Goal: Task Accomplishment & Management: Use online tool/utility

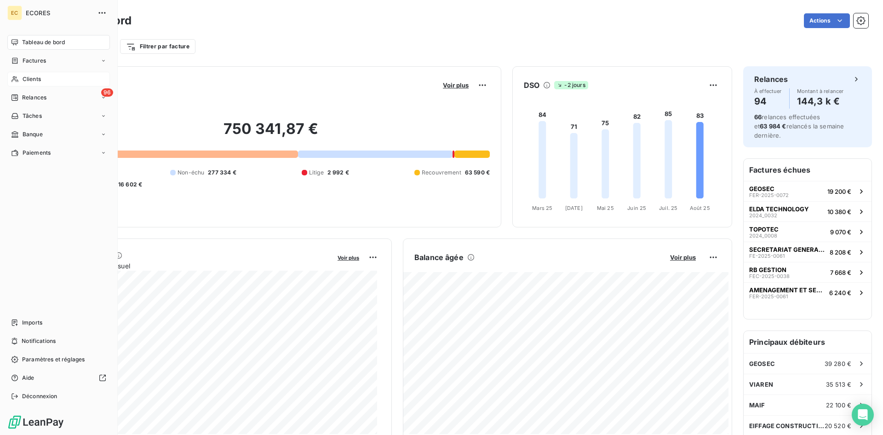
click at [35, 75] on span "Clients" at bounding box center [32, 79] width 18 height 8
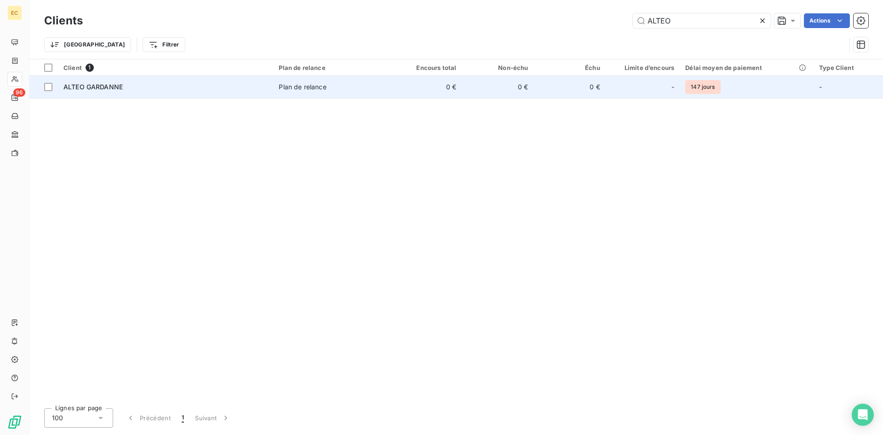
type input "ALTEO"
click at [218, 90] on div "ALTEO GARDANNE" at bounding box center [165, 86] width 204 height 9
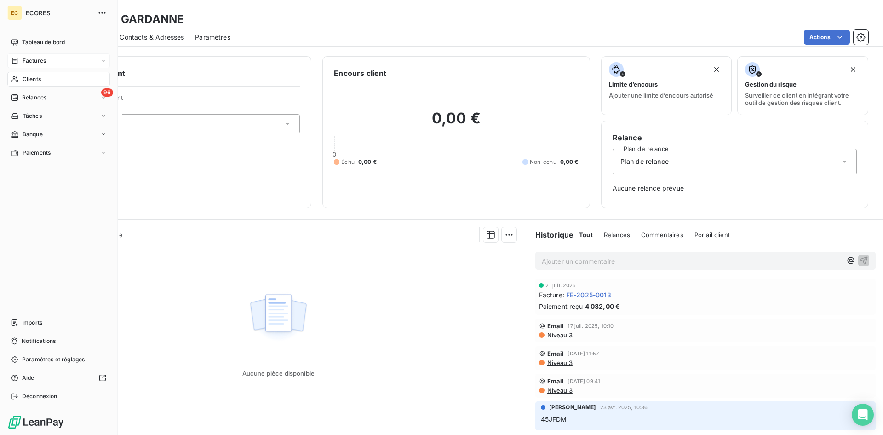
click at [24, 63] on span "Factures" at bounding box center [34, 61] width 23 height 8
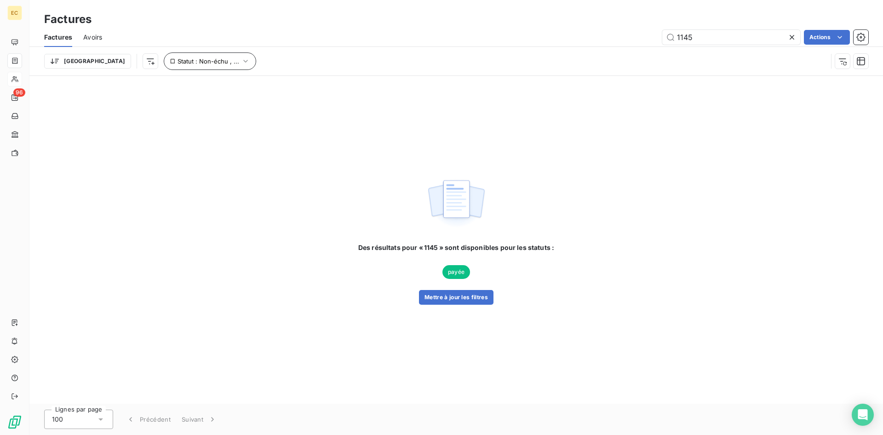
type input "1145"
click at [183, 60] on span "Statut : Non-échu , ..." at bounding box center [209, 61] width 62 height 7
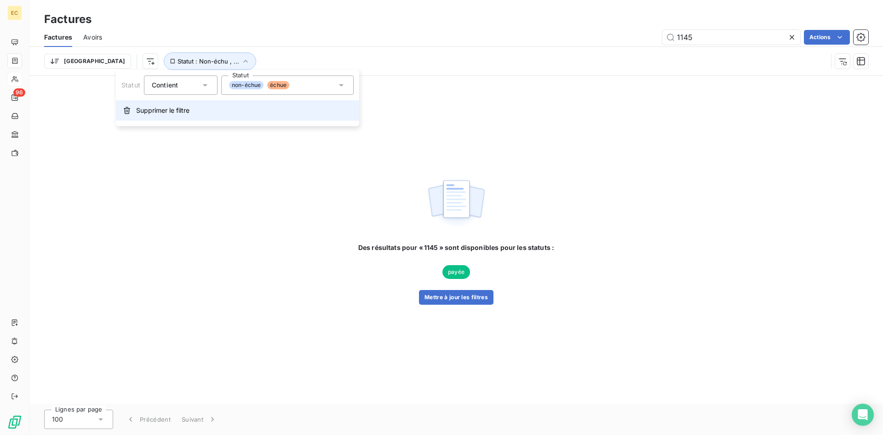
click at [172, 111] on span "Supprimer le filtre" at bounding box center [162, 110] width 53 height 9
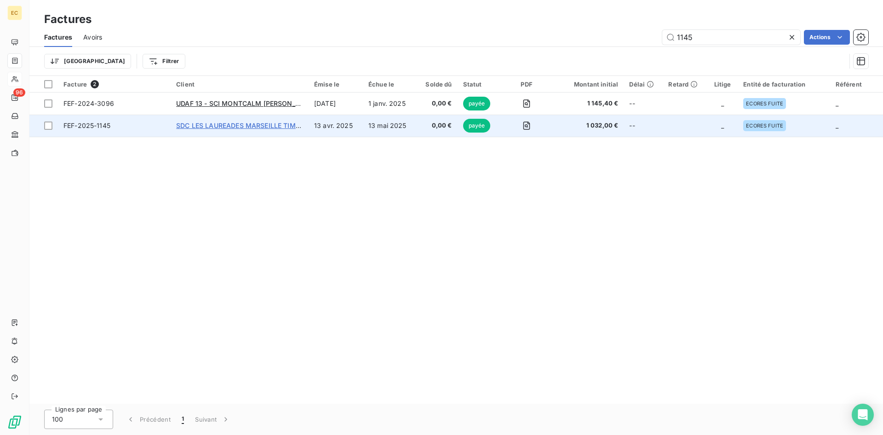
click at [217, 126] on span "SDC LES LAUREADES MARSEILLE TIMONE C/° LAMY" at bounding box center [259, 125] width 166 height 8
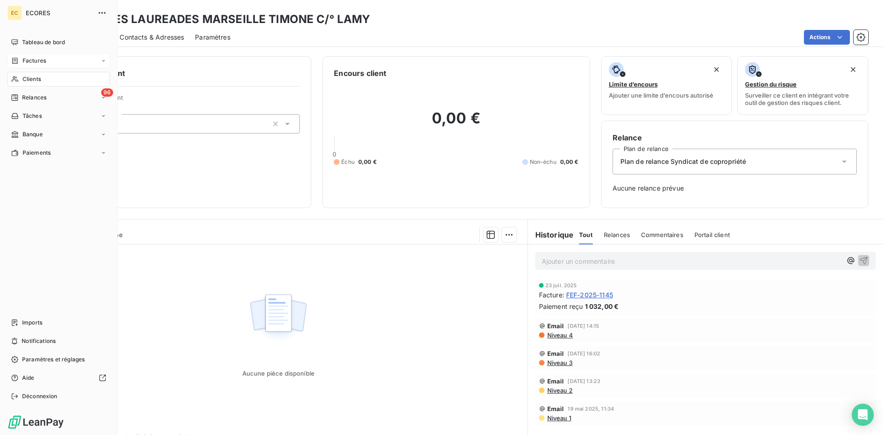
click at [24, 63] on span "Factures" at bounding box center [34, 61] width 23 height 8
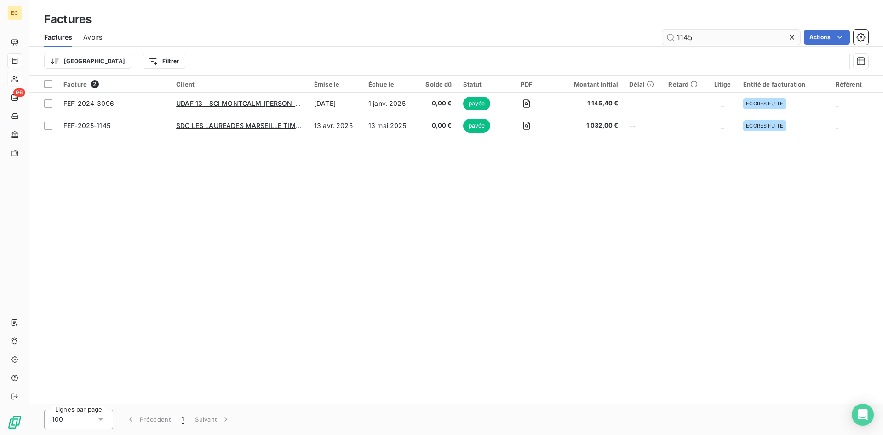
drag, startPoint x: 726, startPoint y: 40, endPoint x: 662, endPoint y: 38, distance: 64.4
click at [663, 38] on input "1145" at bounding box center [732, 37] width 138 height 15
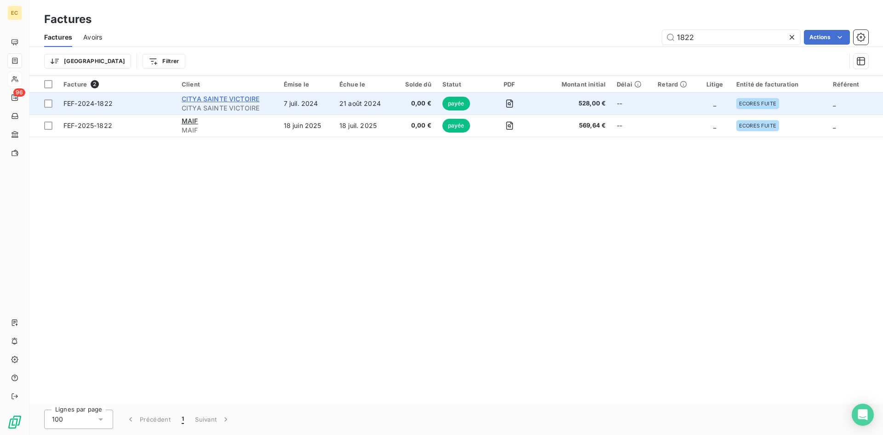
type input "1822"
click at [214, 100] on span "CITYA SAINTE VICTOIRE" at bounding box center [221, 99] width 78 height 8
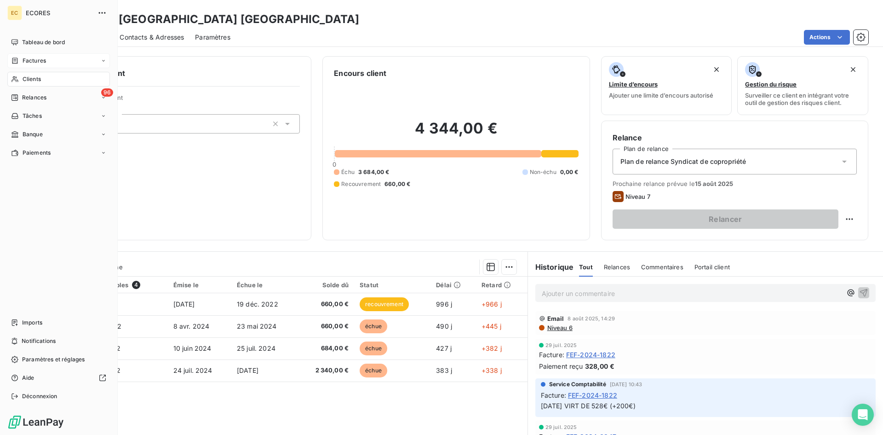
click at [41, 61] on span "Factures" at bounding box center [34, 61] width 23 height 8
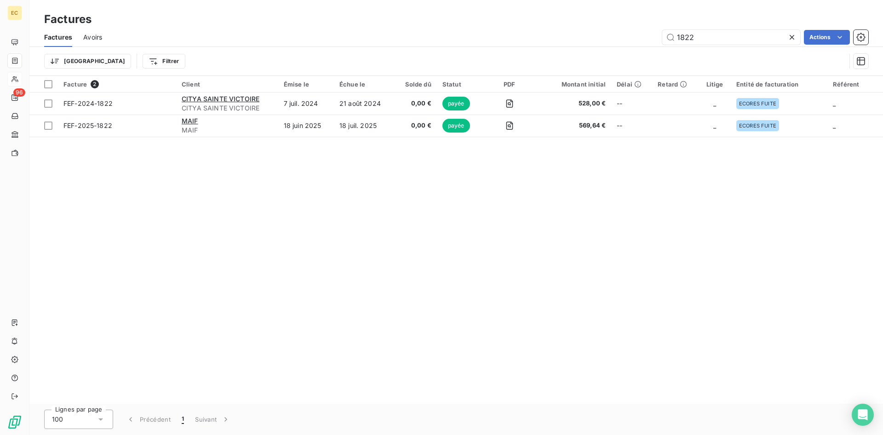
drag, startPoint x: 713, startPoint y: 38, endPoint x: 659, endPoint y: 42, distance: 54.4
click at [659, 42] on div "1822 Actions" at bounding box center [490, 37] width 755 height 15
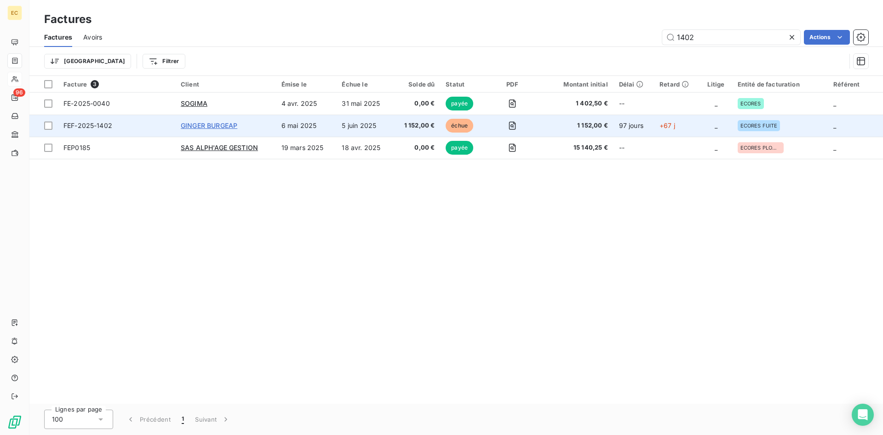
type input "1402"
click at [237, 128] on span "GINGER BURGEAP" at bounding box center [209, 125] width 57 height 8
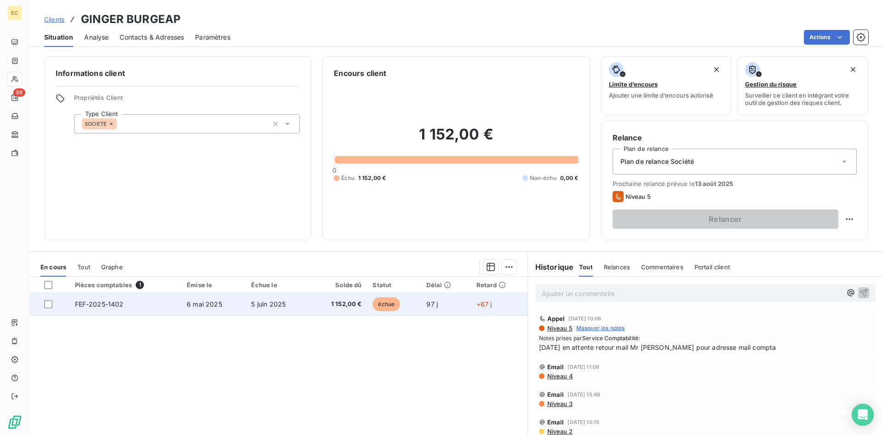
click at [146, 305] on td "FEF-2025-1402" at bounding box center [125, 304] width 112 height 22
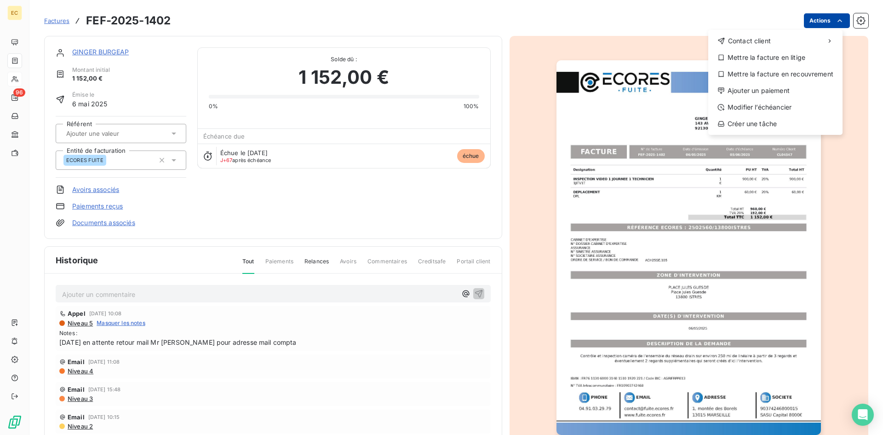
click at [812, 18] on html "EC 96 Factures FEF-2025-1402 Actions Contact client Mettre la facture en litige…" at bounding box center [441, 217] width 883 height 435
click at [758, 91] on div "Ajouter un paiement" at bounding box center [775, 90] width 127 height 15
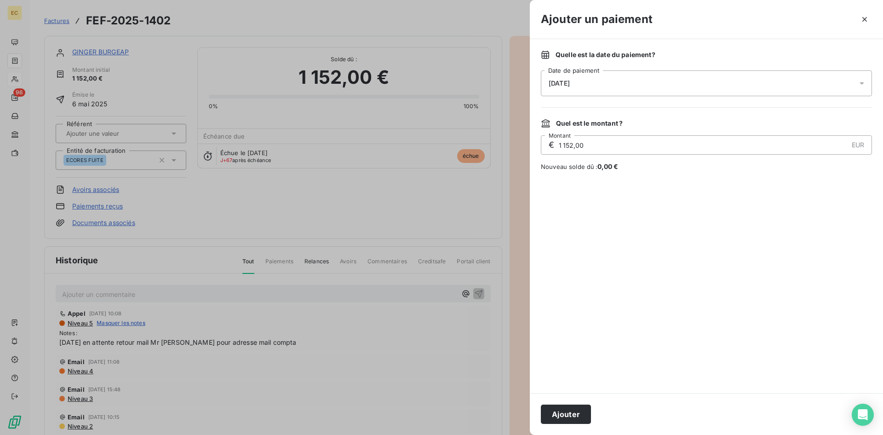
click at [600, 85] on div "[DATE]" at bounding box center [706, 83] width 331 height 26
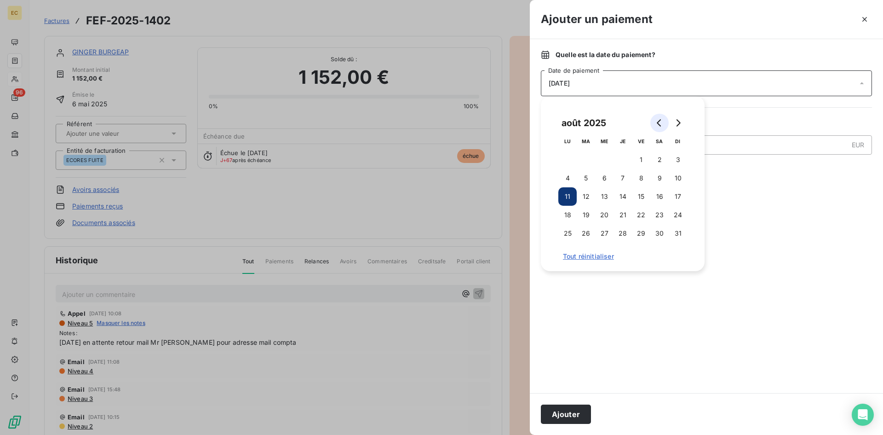
click at [659, 125] on icon "Go to previous month" at bounding box center [659, 122] width 4 height 7
click at [623, 237] on button "31" at bounding box center [623, 233] width 18 height 18
click at [573, 415] on button "Ajouter" at bounding box center [566, 413] width 50 height 19
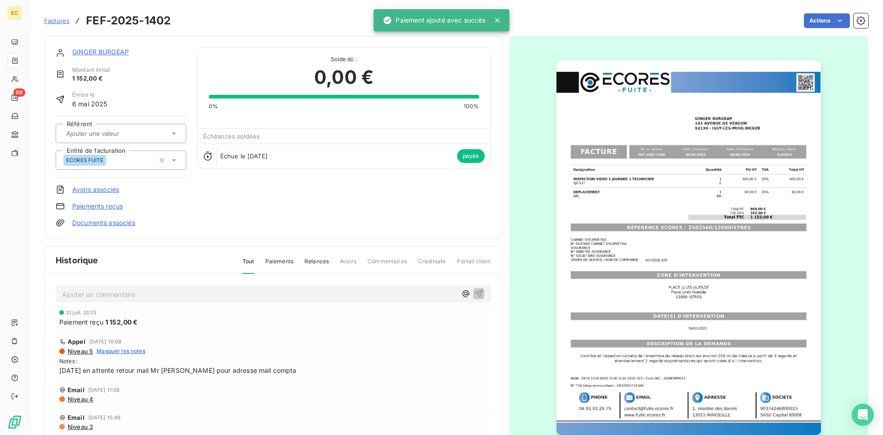
click at [86, 51] on link "GINGER BURGEAP" at bounding box center [100, 52] width 57 height 8
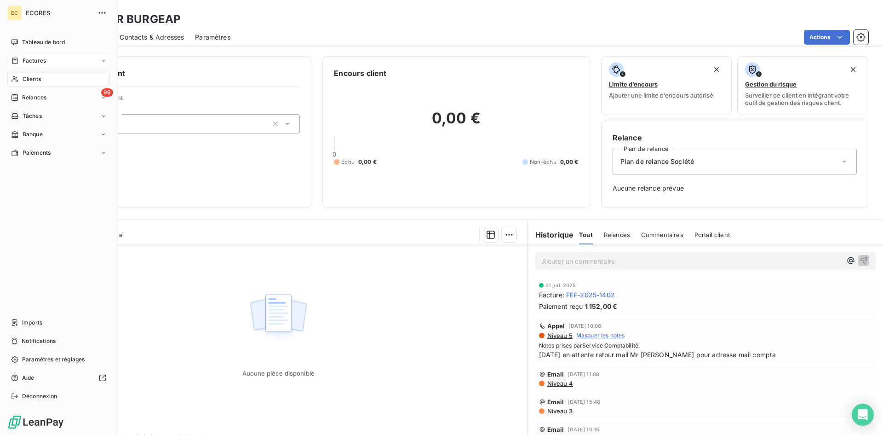
click at [24, 62] on span "Factures" at bounding box center [34, 61] width 23 height 8
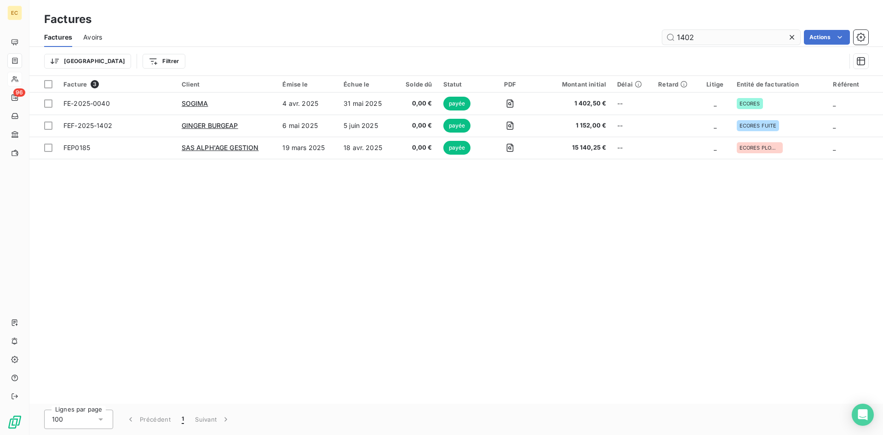
drag, startPoint x: 702, startPoint y: 40, endPoint x: 670, endPoint y: 32, distance: 32.4
click at [670, 32] on input "1402" at bounding box center [732, 37] width 138 height 15
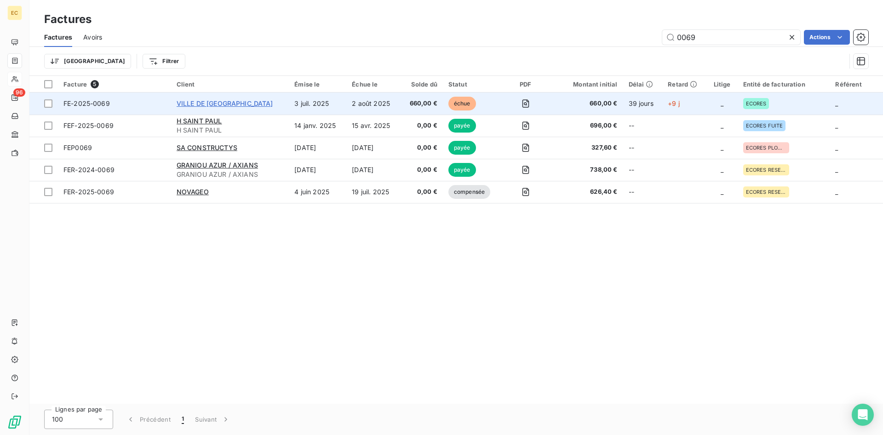
type input "0069"
click at [238, 104] on span "VILLE DE [GEOGRAPHIC_DATA]" at bounding box center [225, 103] width 97 height 8
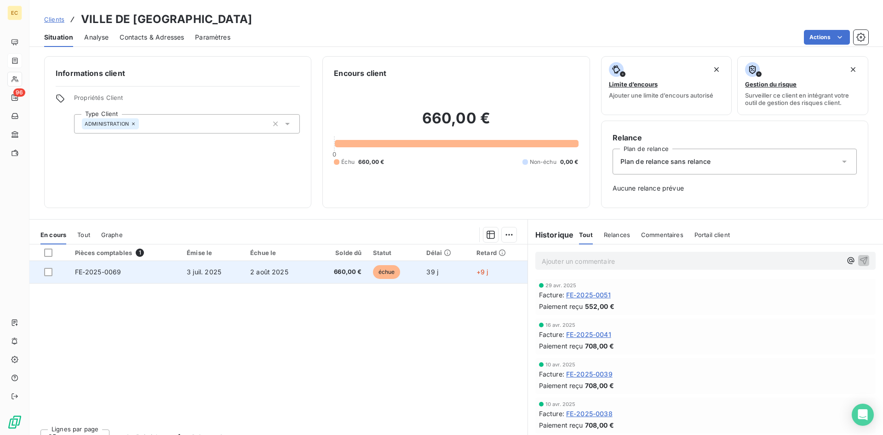
click at [201, 274] on span "3 juil. 2025" at bounding box center [204, 272] width 35 height 8
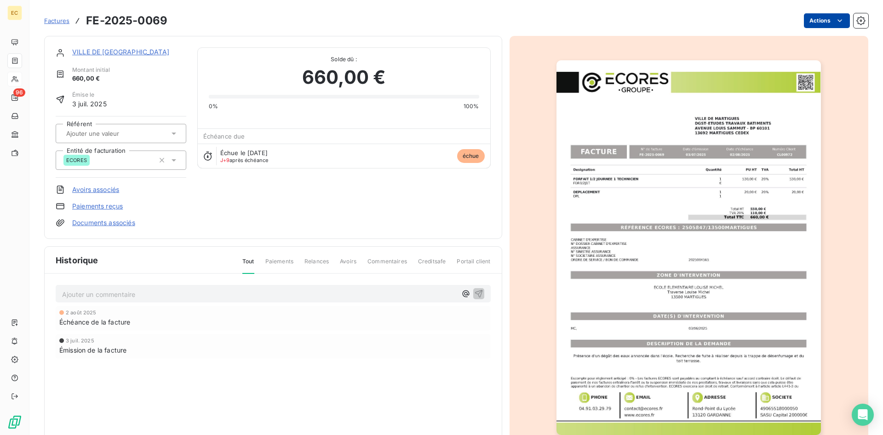
click at [807, 16] on html "EC 96 Factures FE-2025-0069 Actions VILLE DE [GEOGRAPHIC_DATA] Montant initial …" at bounding box center [441, 217] width 883 height 435
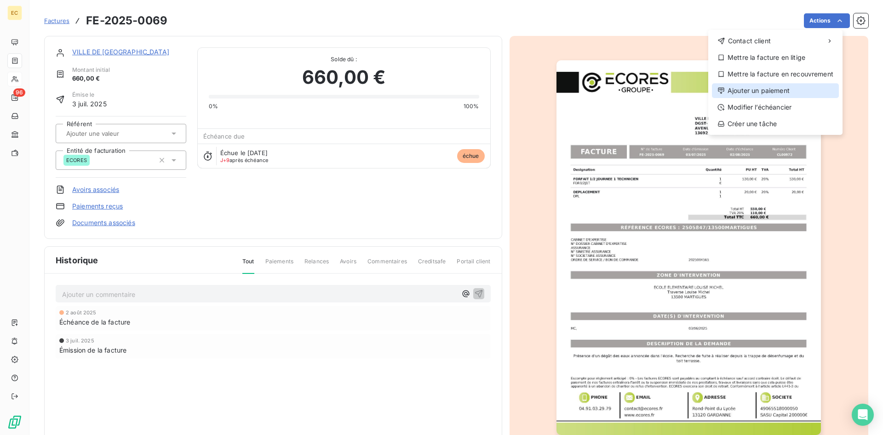
click at [792, 90] on div "Ajouter un paiement" at bounding box center [775, 90] width 127 height 15
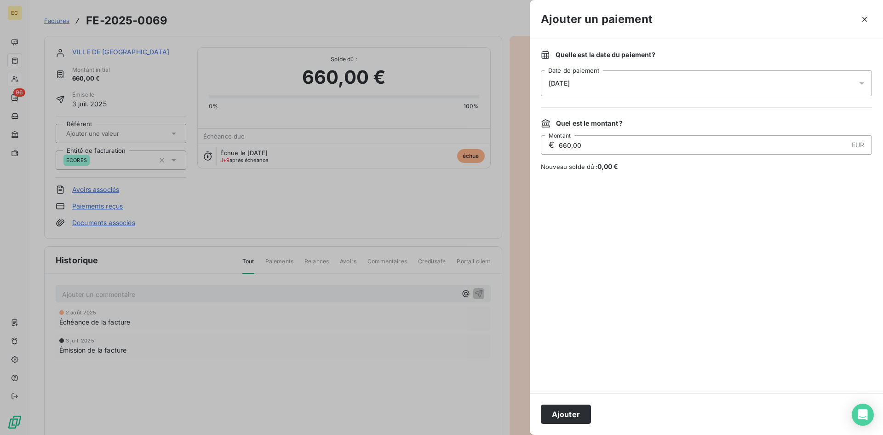
click at [607, 81] on div "[DATE]" at bounding box center [706, 83] width 331 height 26
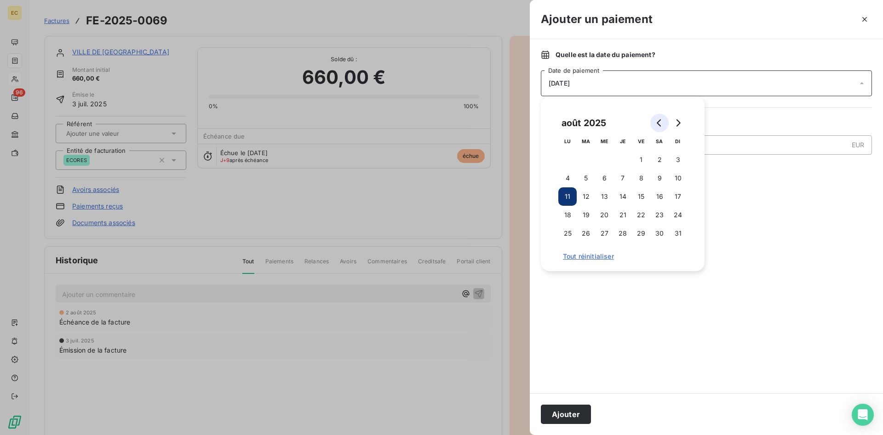
click at [657, 124] on icon "Go to previous month" at bounding box center [659, 122] width 7 height 7
click at [623, 229] on button "31" at bounding box center [623, 233] width 18 height 18
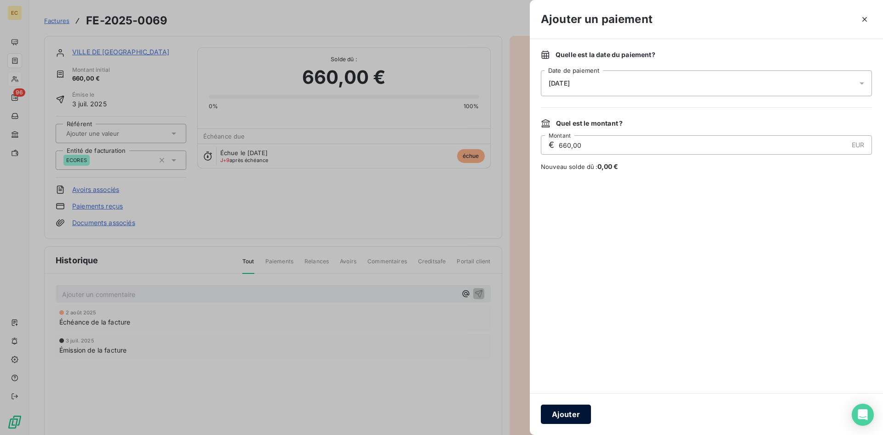
click at [576, 416] on button "Ajouter" at bounding box center [566, 413] width 50 height 19
